Goal: Information Seeking & Learning: Find specific fact

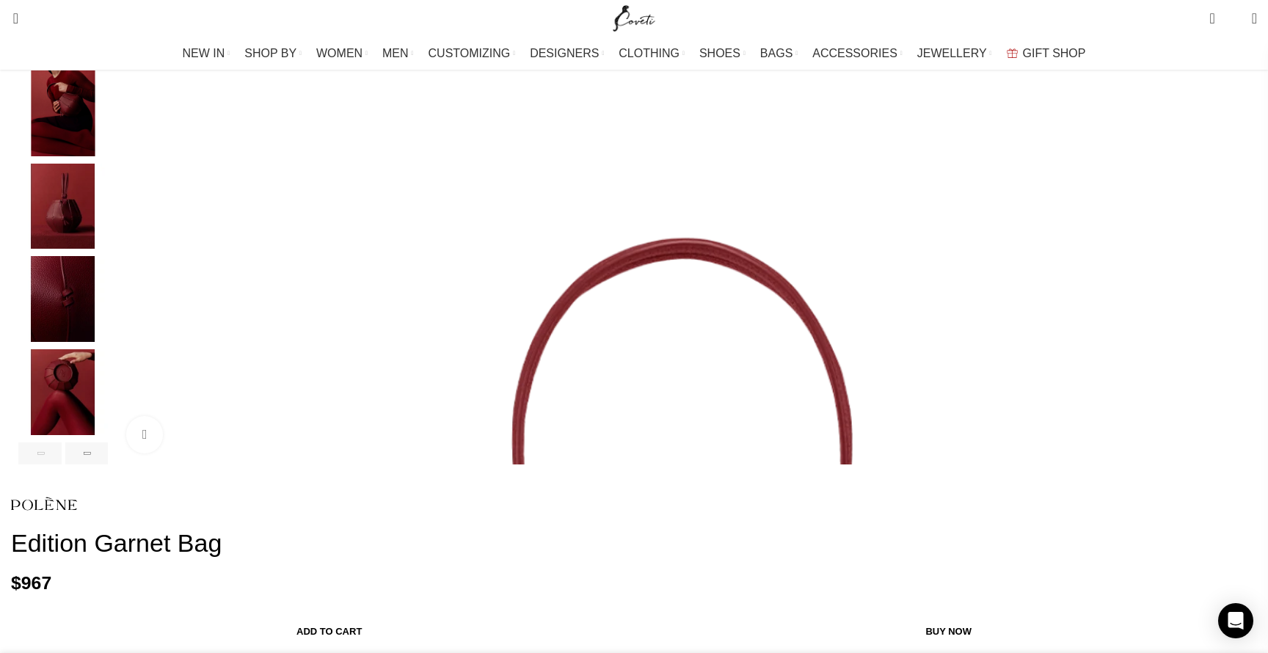
scroll to position [317, 0]
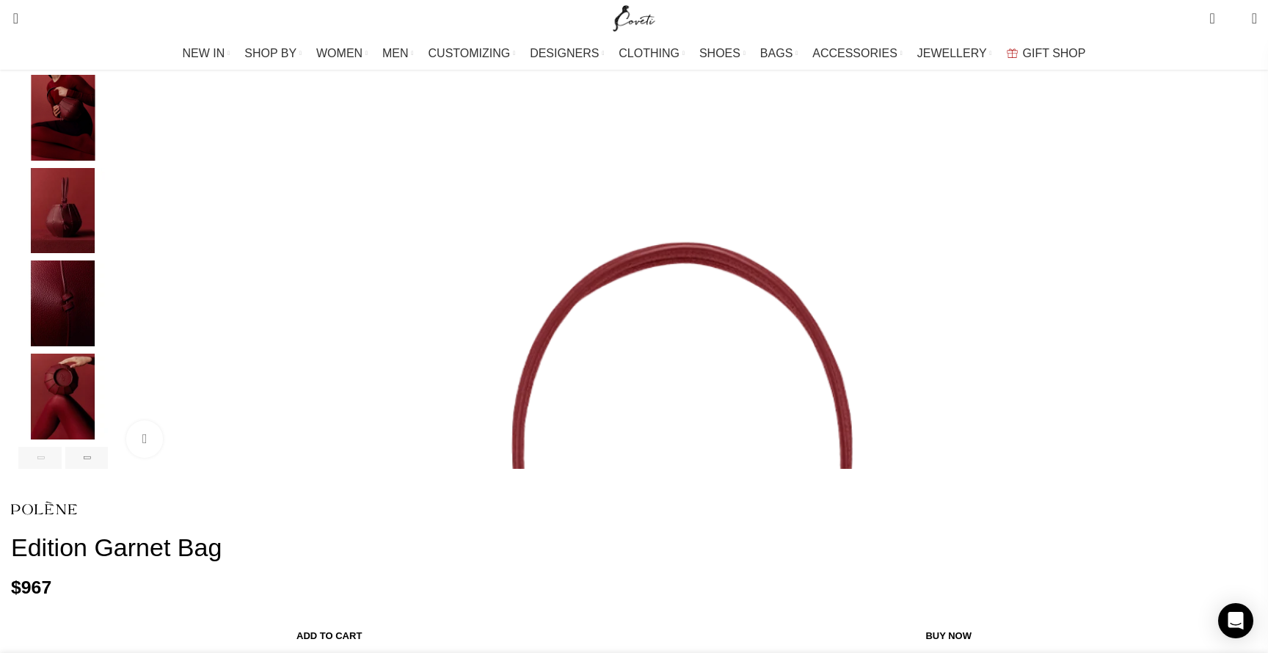
click at [655, 26] on img "Site logo" at bounding box center [634, 18] width 49 height 37
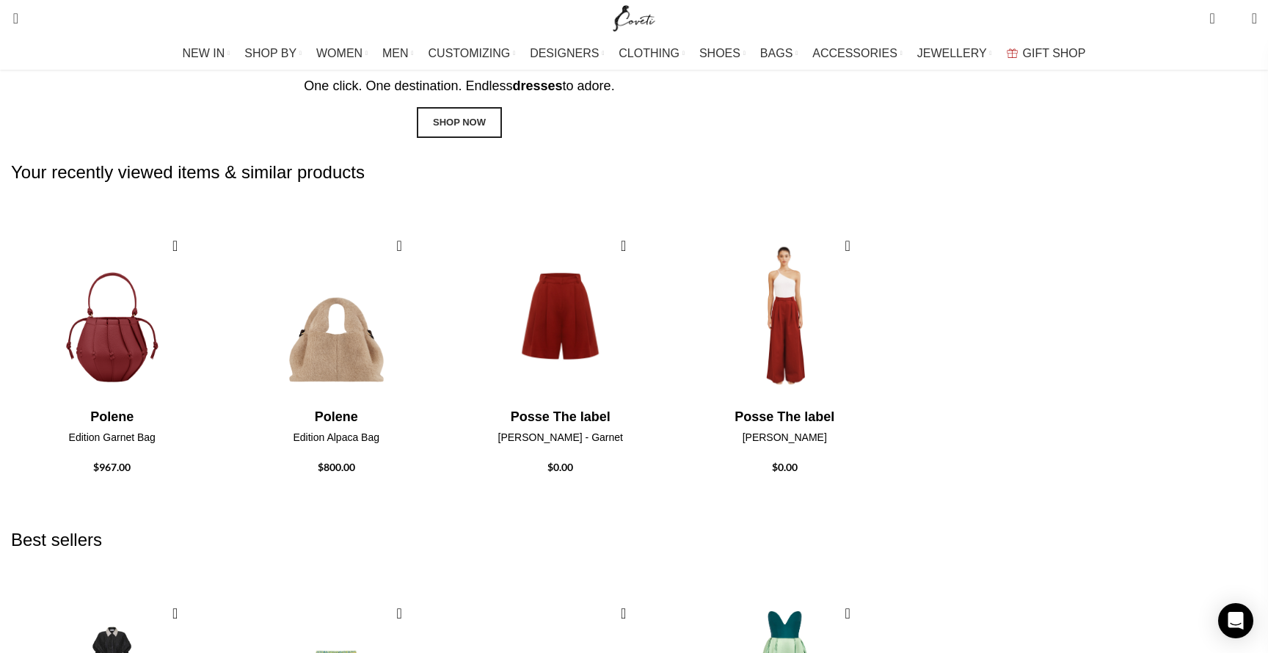
scroll to position [1868, 0]
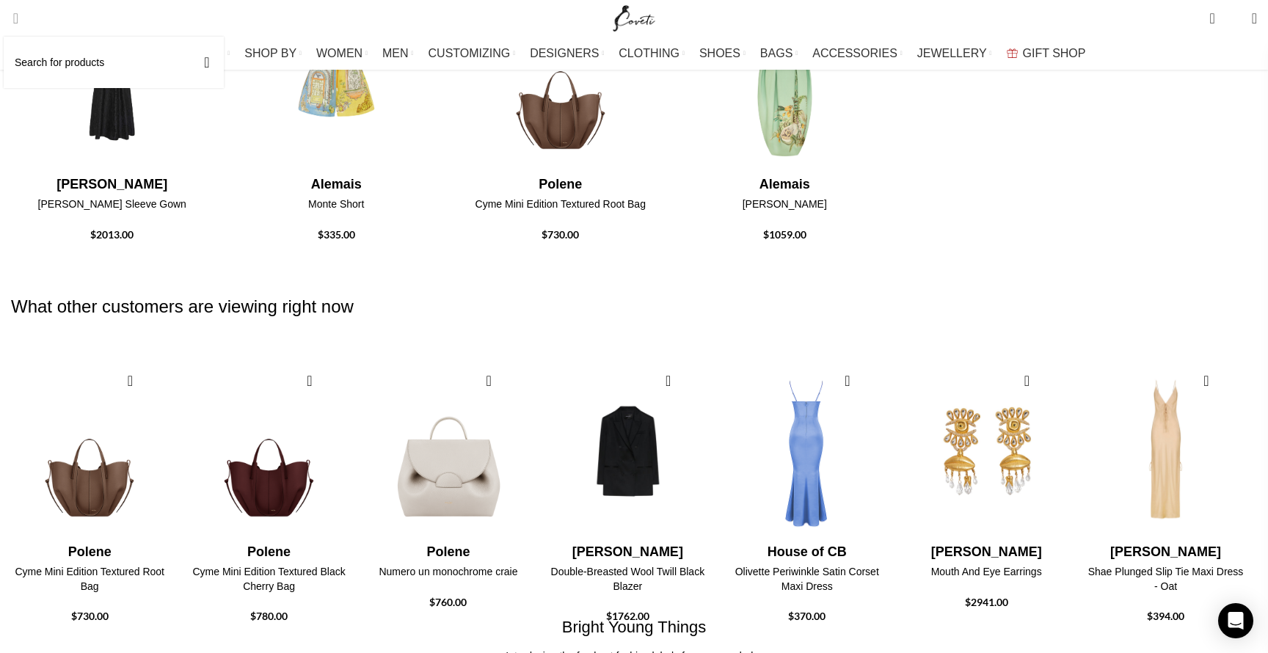
click at [18, 17] on link "Search" at bounding box center [11, 18] width 15 height 29
click at [73, 73] on input "Search" at bounding box center [114, 62] width 220 height 51
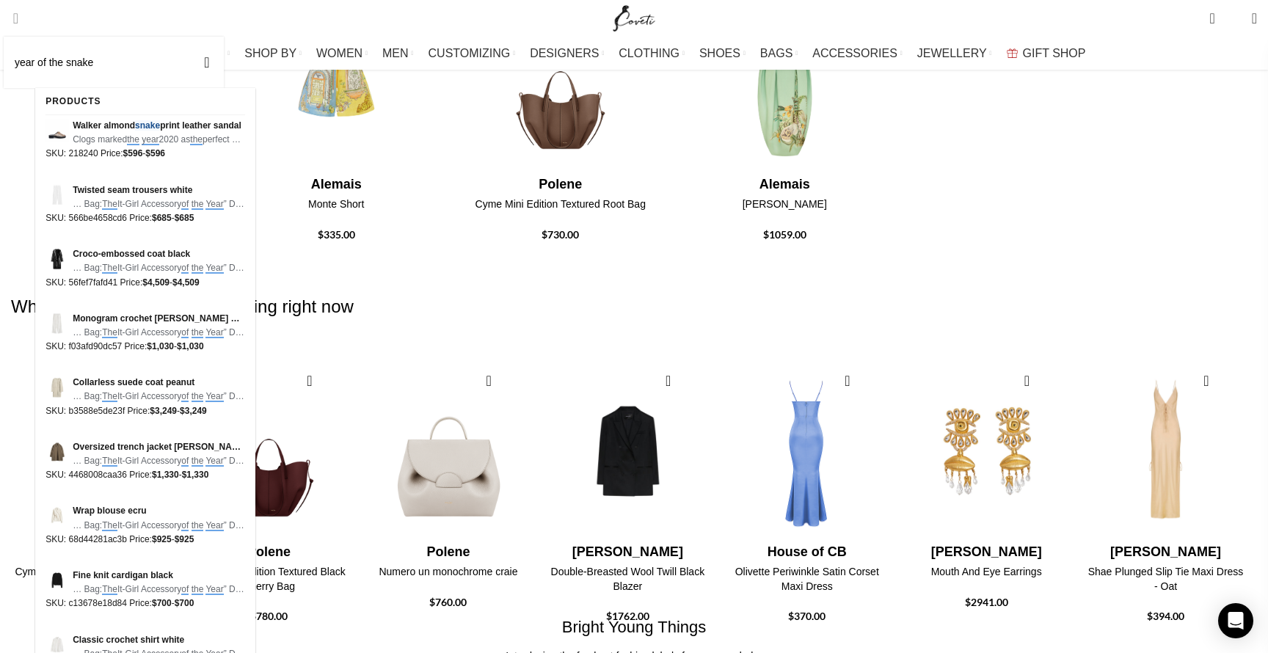
type input "year of the snake"
click at [190, 37] on button "Search" at bounding box center [207, 62] width 34 height 51
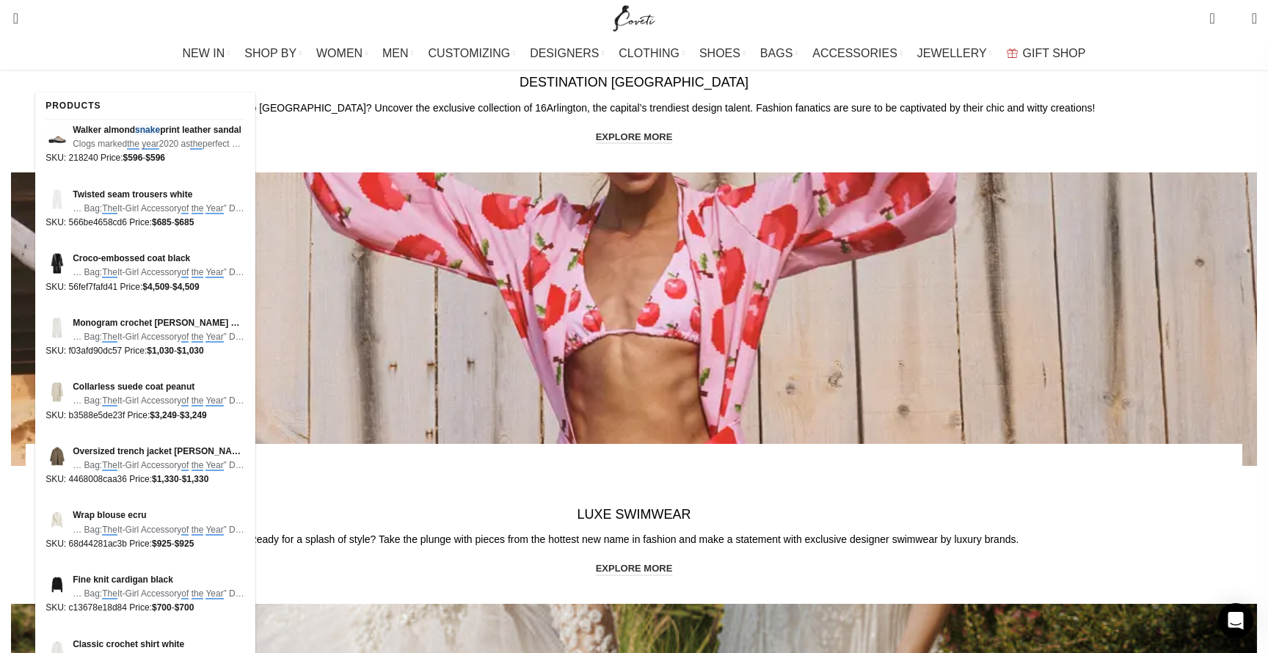
scroll to position [2827, 0]
